Goal: Navigation & Orientation: Find specific page/section

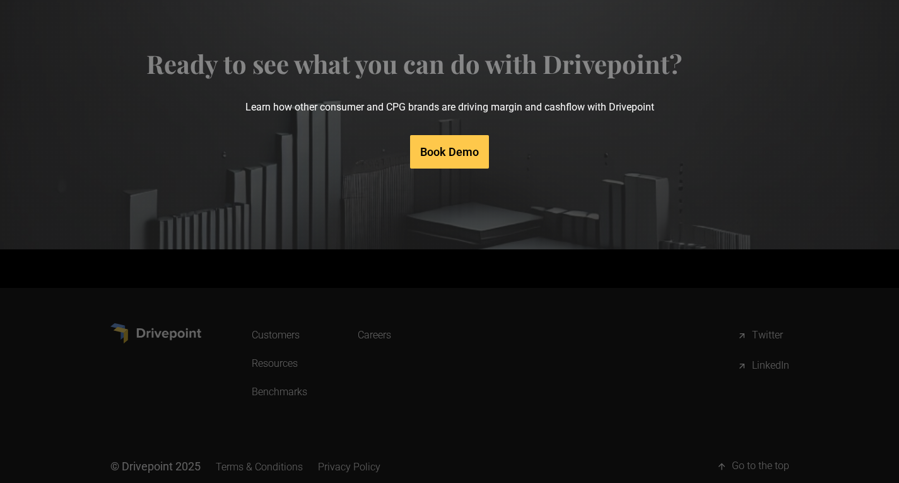
scroll to position [6560, 0]
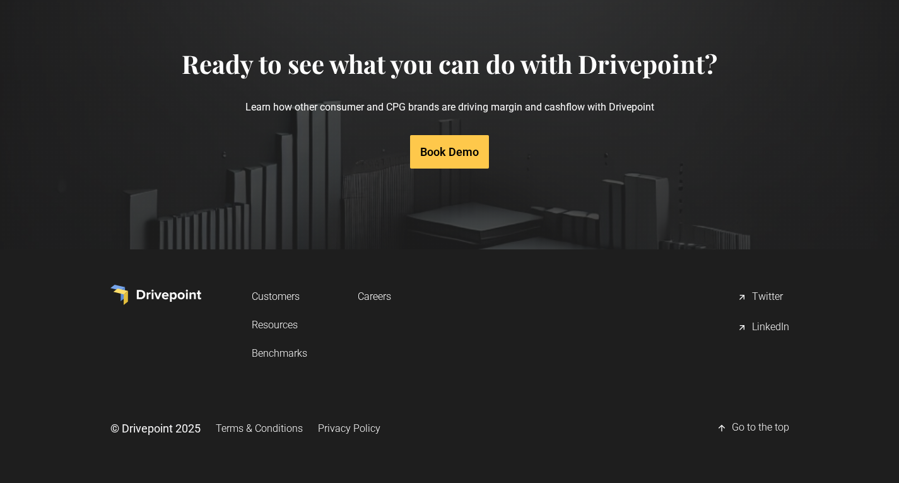
click at [303, 431] on link "Terms & Conditions" at bounding box center [259, 428] width 87 height 23
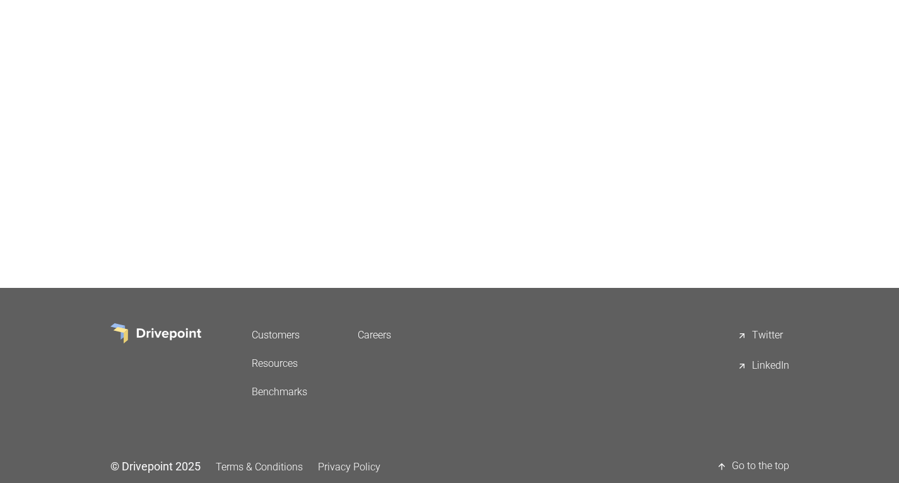
scroll to position [1799, 0]
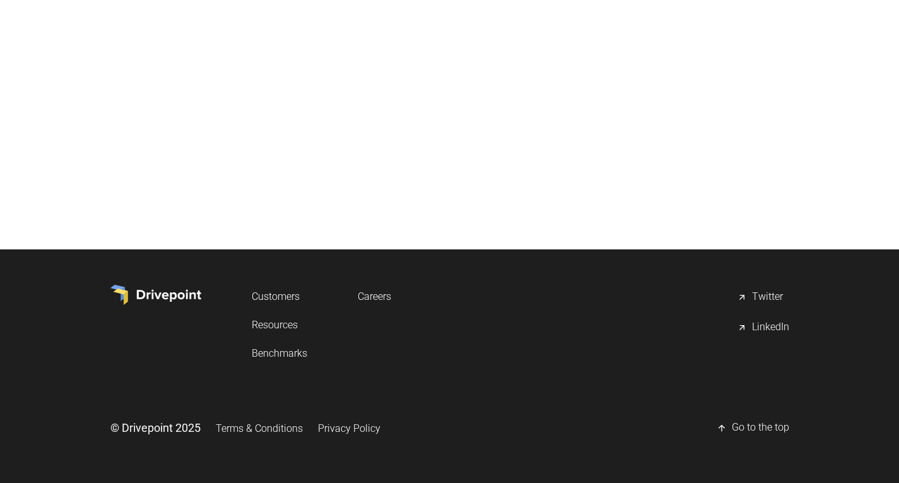
click at [381, 429] on link "Privacy Policy" at bounding box center [349, 428] width 62 height 23
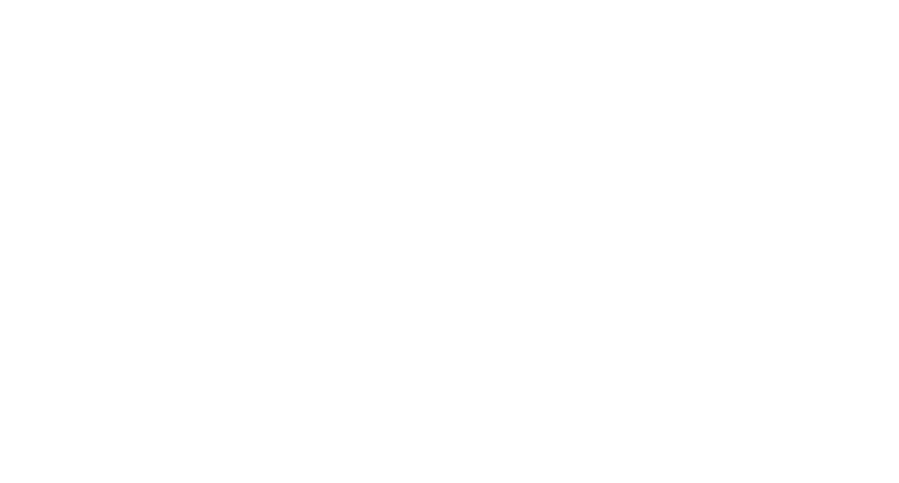
scroll to position [8084, 0]
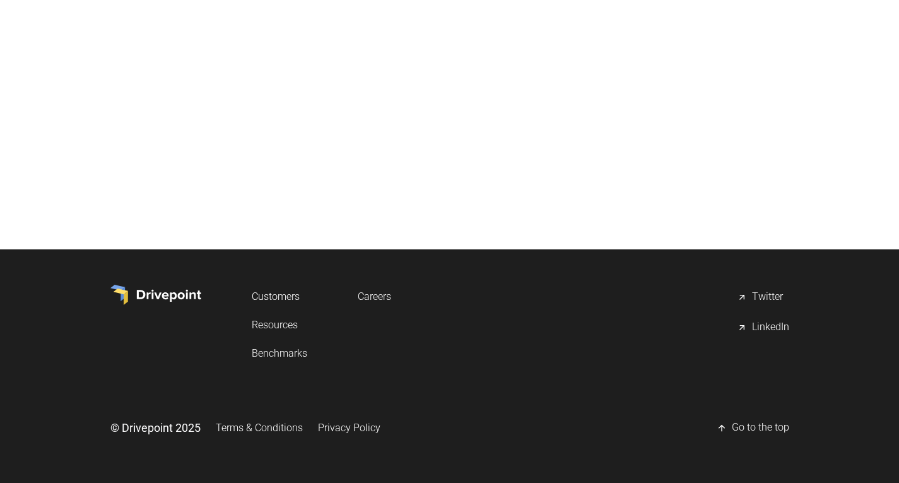
click at [752, 329] on div "LinkedIn" at bounding box center [770, 327] width 37 height 15
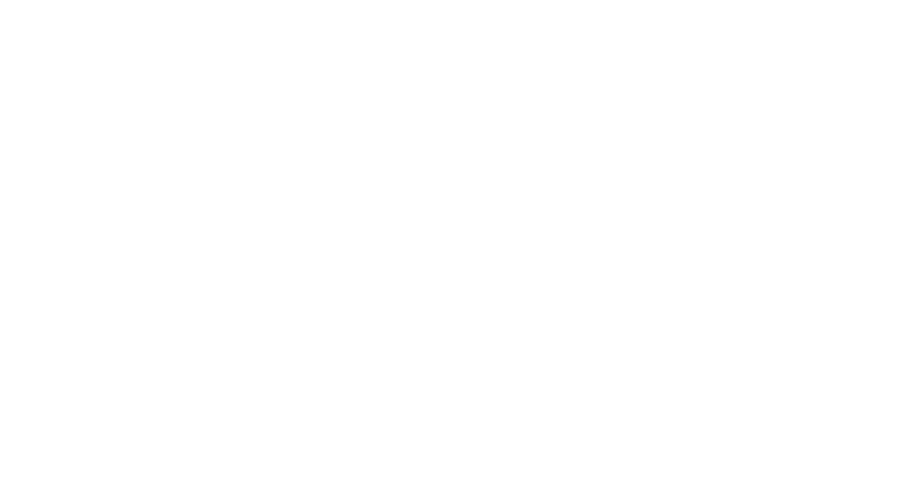
scroll to position [7200, 0]
